Goal: Navigation & Orientation: Find specific page/section

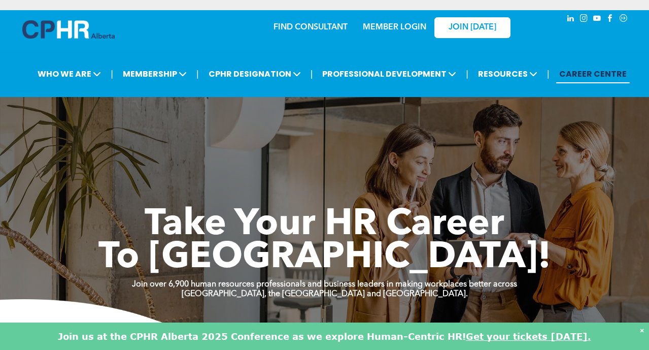
click at [397, 23] on link "MEMBER LOGIN" at bounding box center [394, 27] width 63 height 8
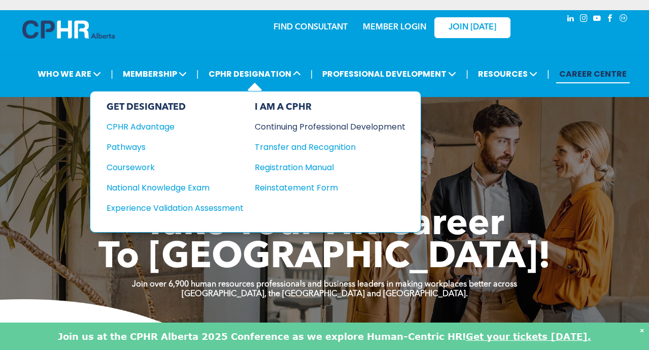
click at [310, 120] on div "Continuing Professional Development" at bounding box center [323, 126] width 136 height 13
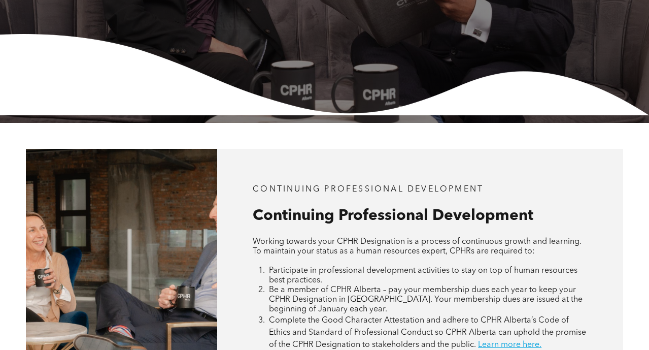
scroll to position [159, 0]
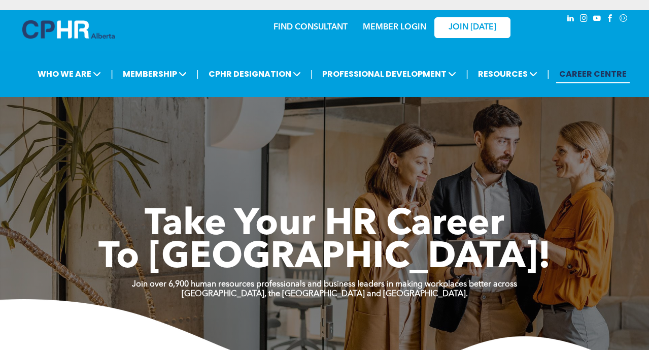
click at [407, 23] on link "MEMBER LOGIN" at bounding box center [394, 27] width 63 height 8
